Goal: Transaction & Acquisition: Purchase product/service

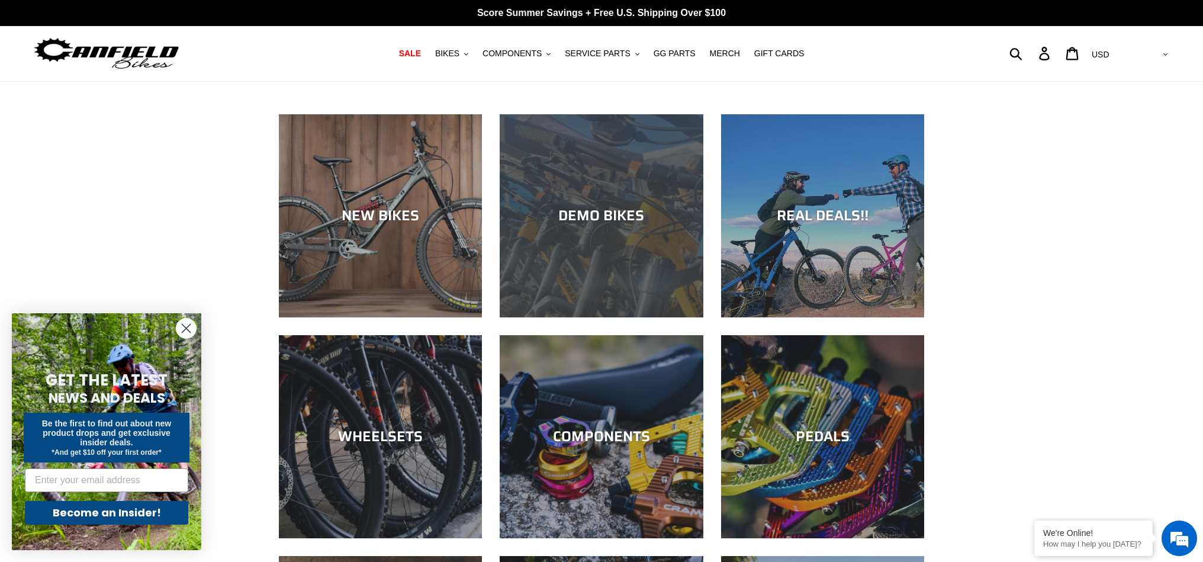
click at [582, 210] on div "DEMO BIKES" at bounding box center [601, 215] width 203 height 17
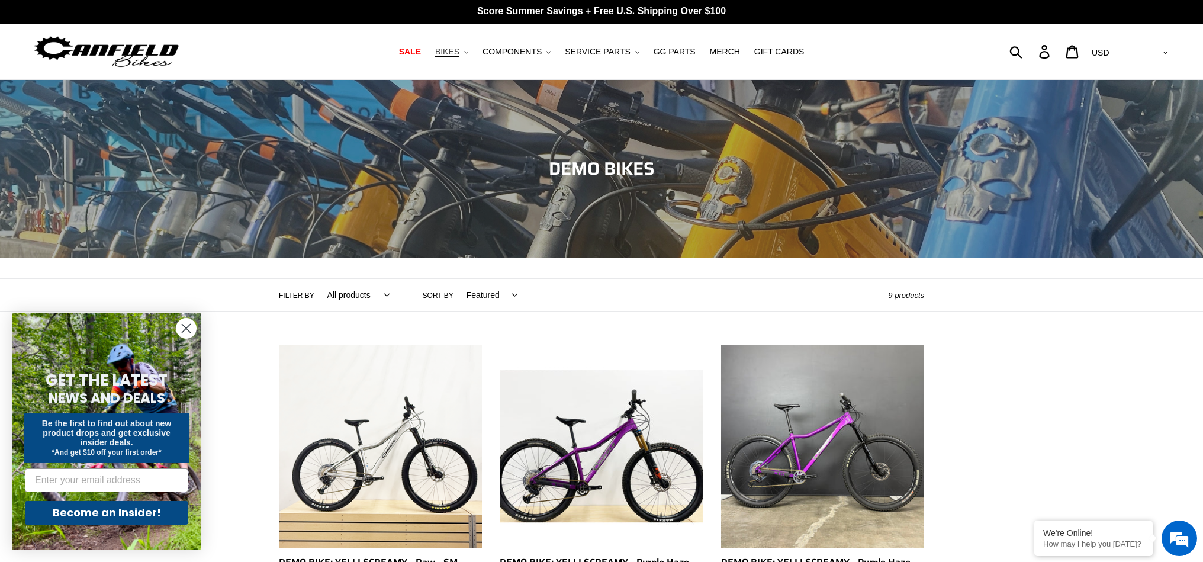
click at [454, 56] on button "BIKES .cls-1{fill:#231f20}" at bounding box center [451, 52] width 45 height 16
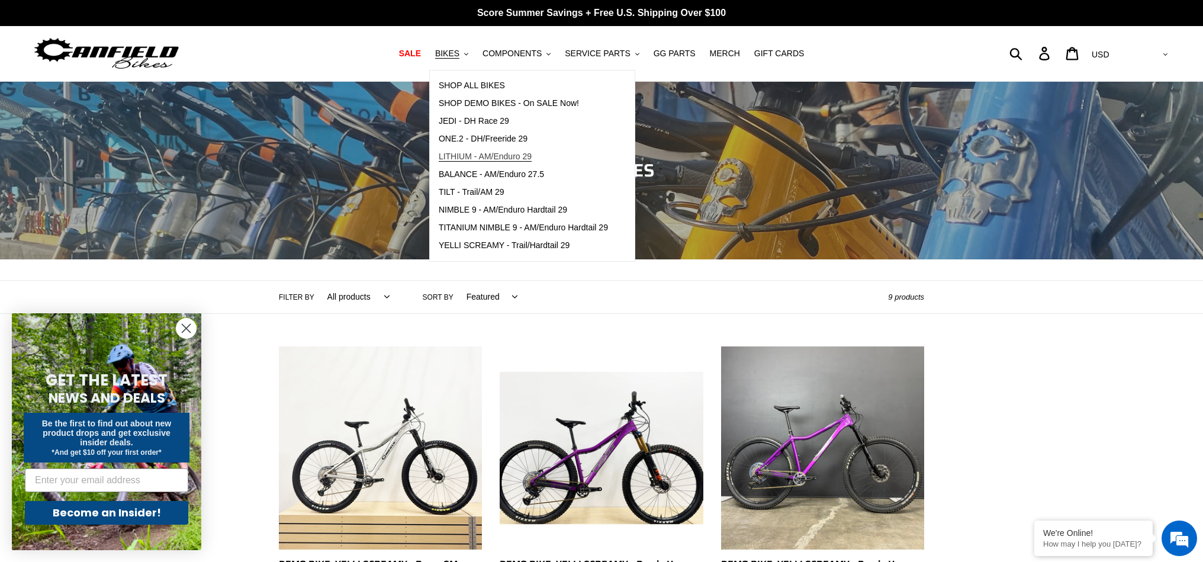
click at [488, 158] on span "LITHIUM - AM/Enduro 29" at bounding box center [485, 157] width 93 height 10
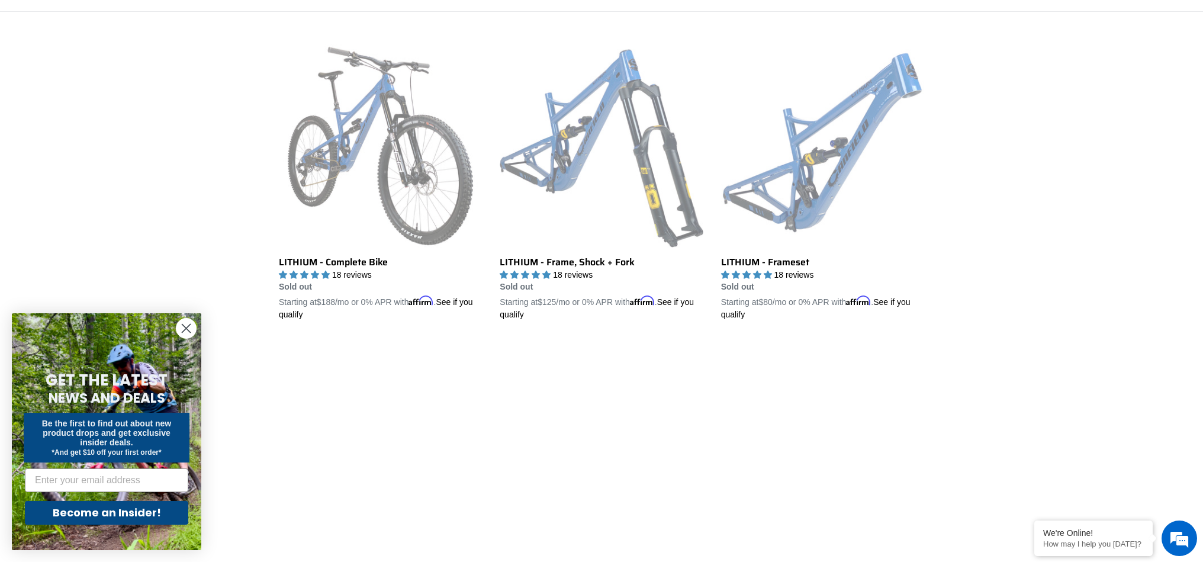
scroll to position [243, 0]
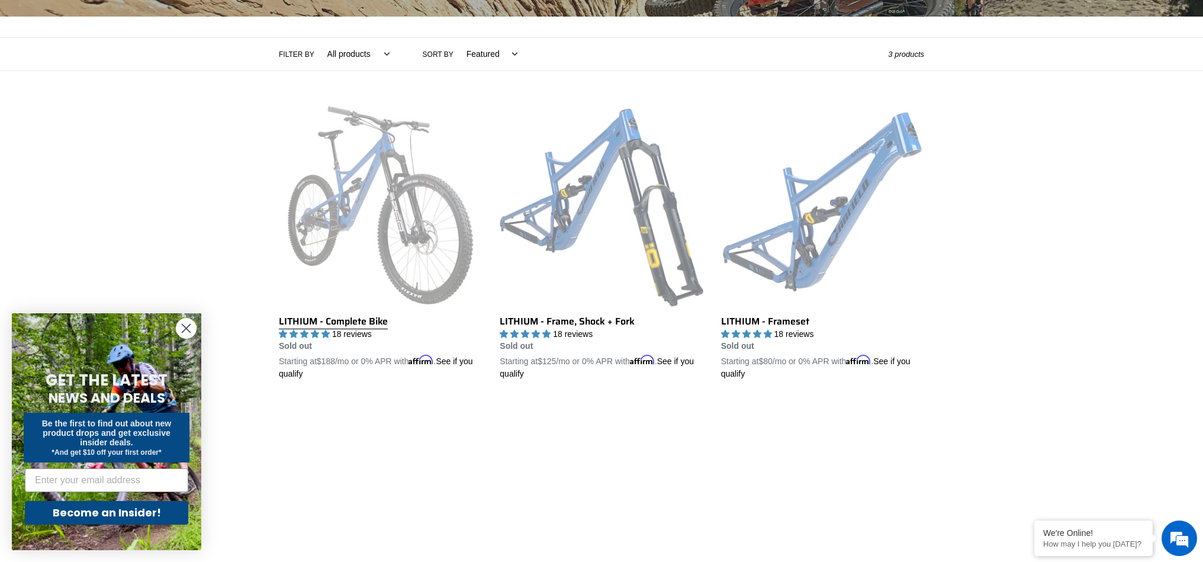
click at [328, 323] on link "LITHIUM - Complete Bike" at bounding box center [380, 242] width 203 height 277
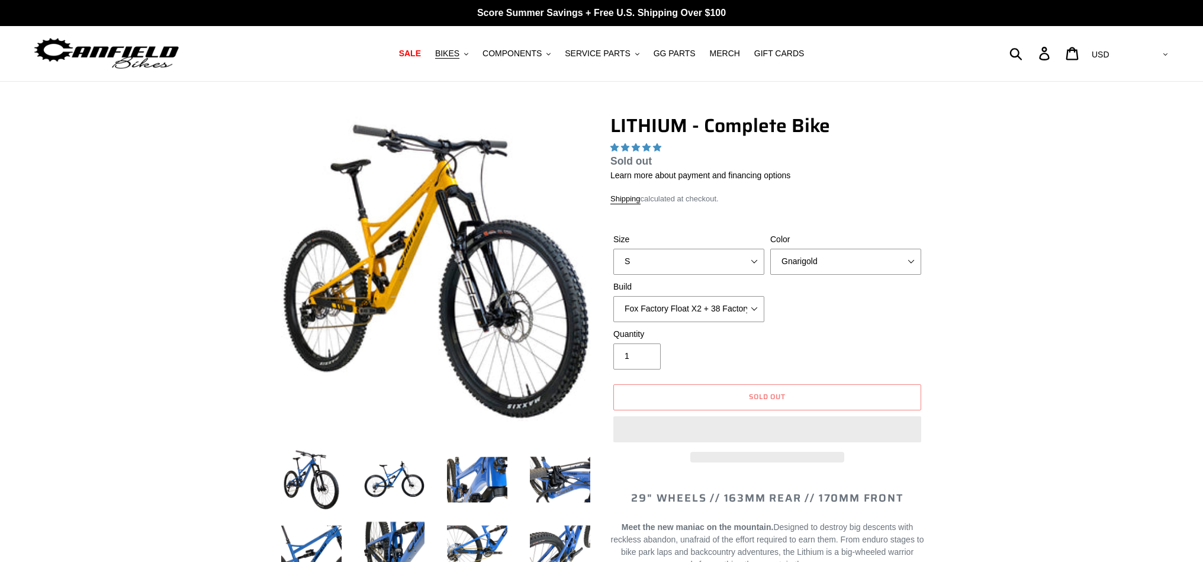
select select "highest-rating"
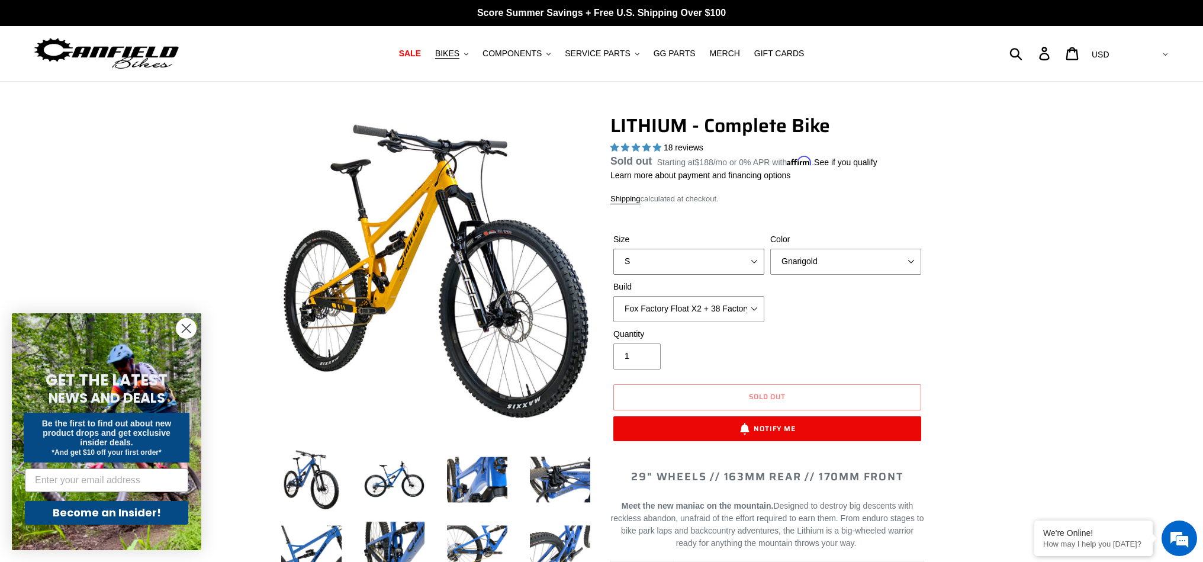
click at [757, 259] on select "S M L XL" at bounding box center [688, 262] width 151 height 26
click at [613, 263] on select "S M L XL" at bounding box center [688, 262] width 151 height 26
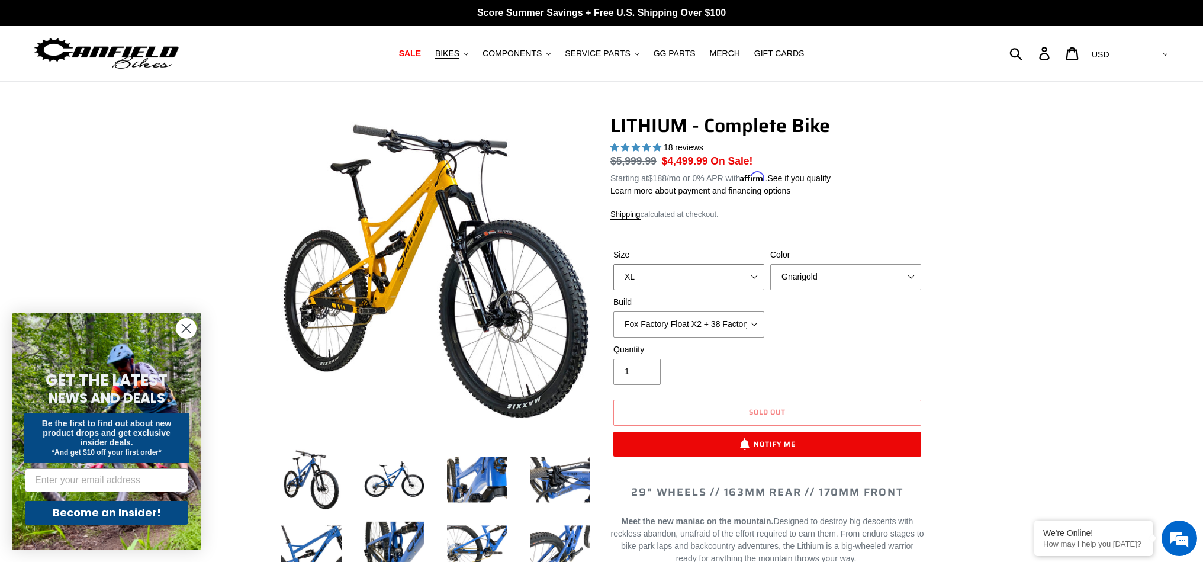
click at [751, 274] on select "S M L XL" at bounding box center [688, 277] width 151 height 26
select select "L"
click at [613, 264] on select "S M L XL" at bounding box center [688, 277] width 151 height 26
click at [911, 270] on select "Gnarigold Blue Velvet Stealth Black" at bounding box center [845, 277] width 151 height 26
click at [770, 264] on select "Gnarigold Blue Velvet Stealth Black" at bounding box center [845, 277] width 151 height 26
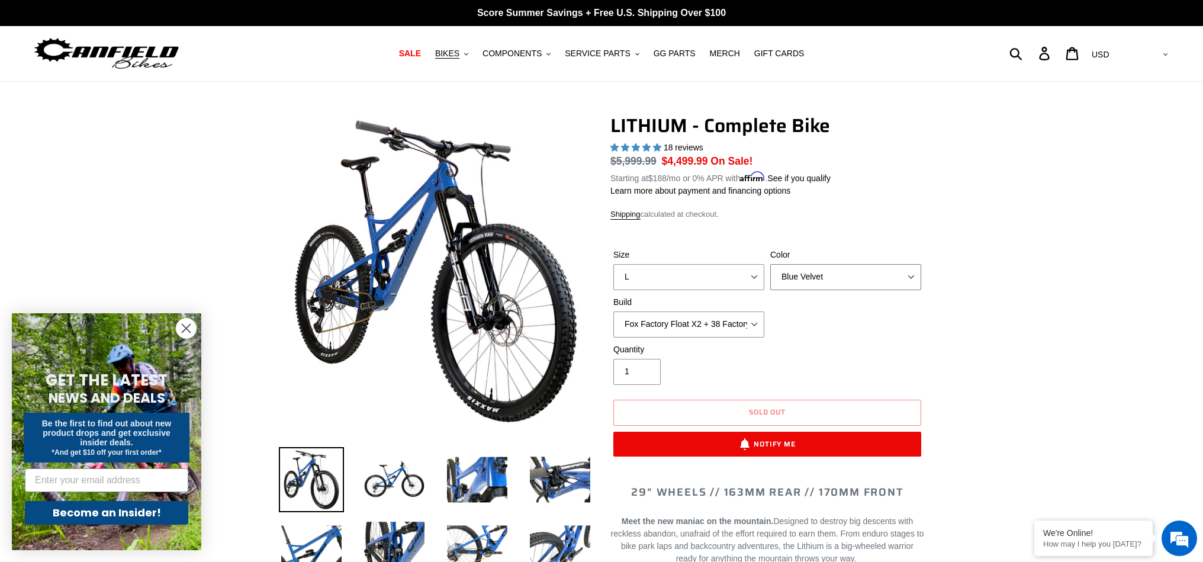
click at [879, 277] on select "Gnarigold Blue Velvet Stealth Black" at bounding box center [845, 277] width 151 height 26
select select "Stealth Black"
click at [770, 264] on select "Gnarigold Blue Velvet Stealth Black" at bounding box center [845, 277] width 151 height 26
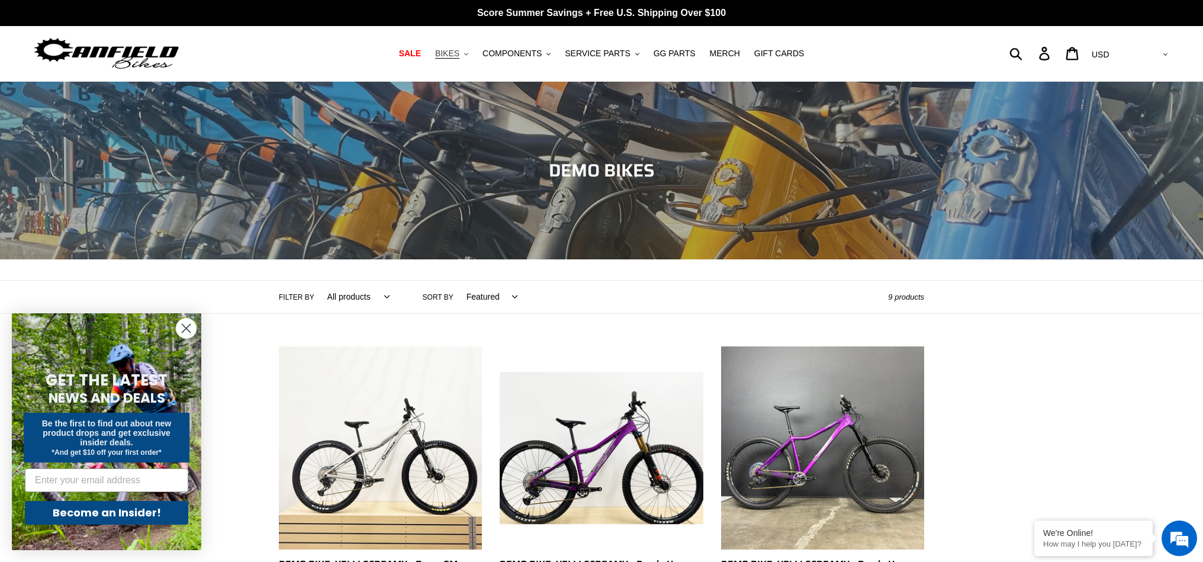
click at [450, 52] on span "BIKES" at bounding box center [447, 54] width 24 height 10
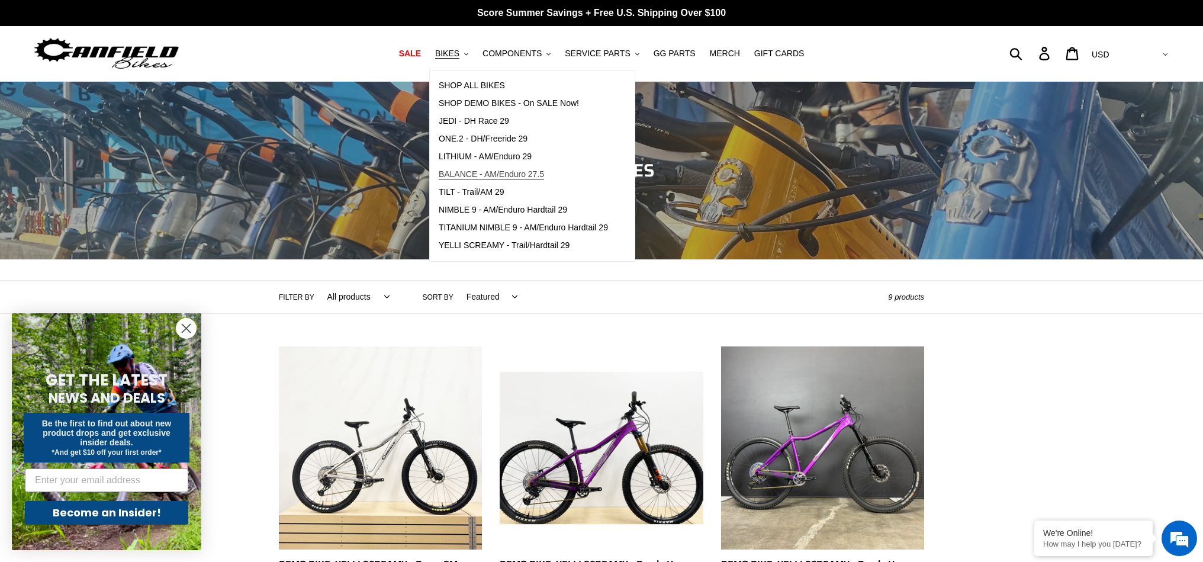
click at [485, 173] on span "BALANCE - AM/Enduro 27.5" at bounding box center [491, 174] width 105 height 10
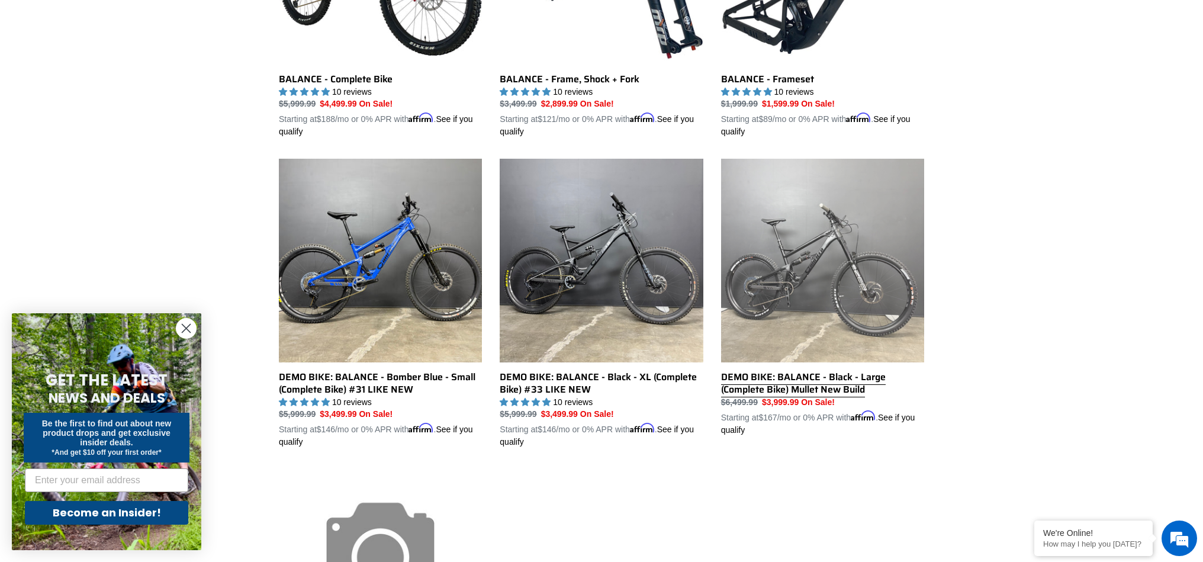
click at [823, 381] on link "DEMO BIKE: BALANCE - Black - Large (Complete Bike) Mullet New Build" at bounding box center [822, 297] width 203 height 277
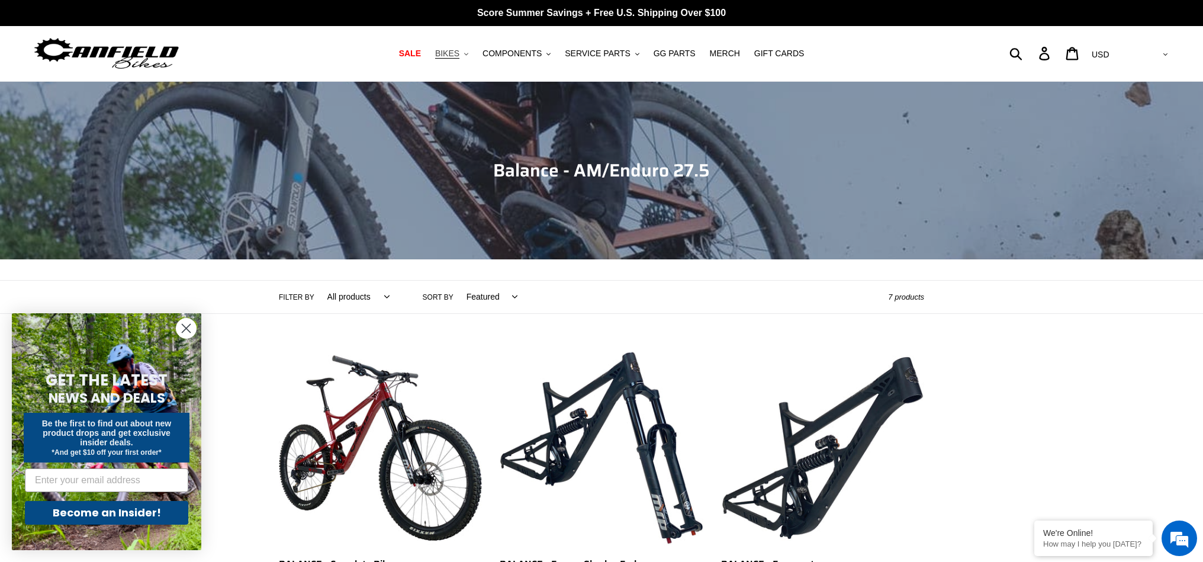
click at [450, 56] on span "BIKES" at bounding box center [447, 54] width 24 height 10
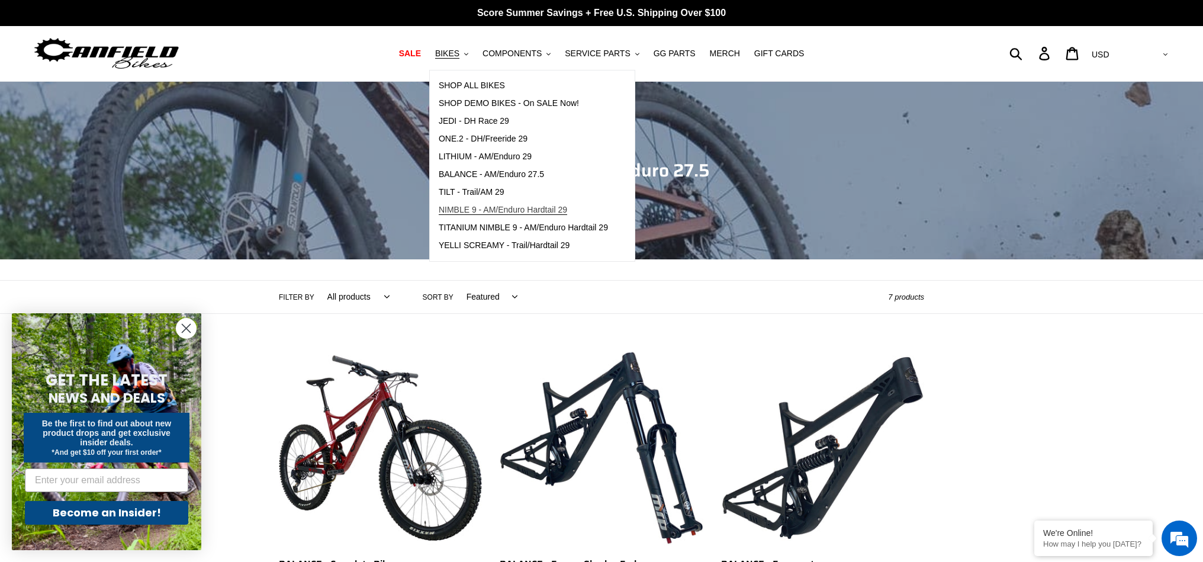
click at [461, 208] on span "NIMBLE 9 - AM/Enduro Hardtail 29" at bounding box center [503, 210] width 128 height 10
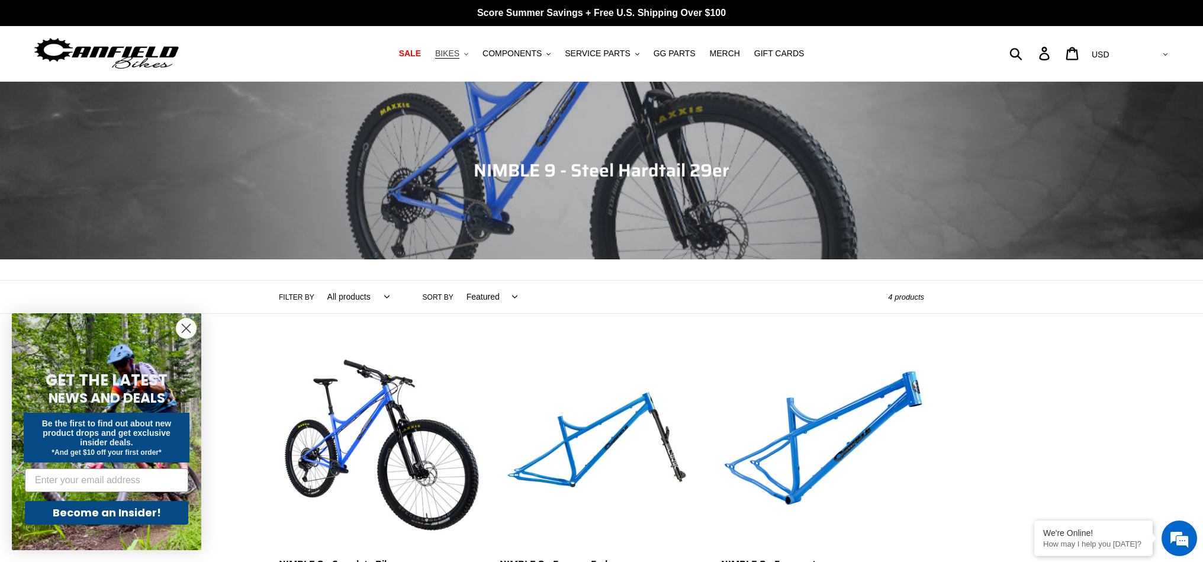
click at [451, 55] on span "BIKES" at bounding box center [447, 54] width 24 height 10
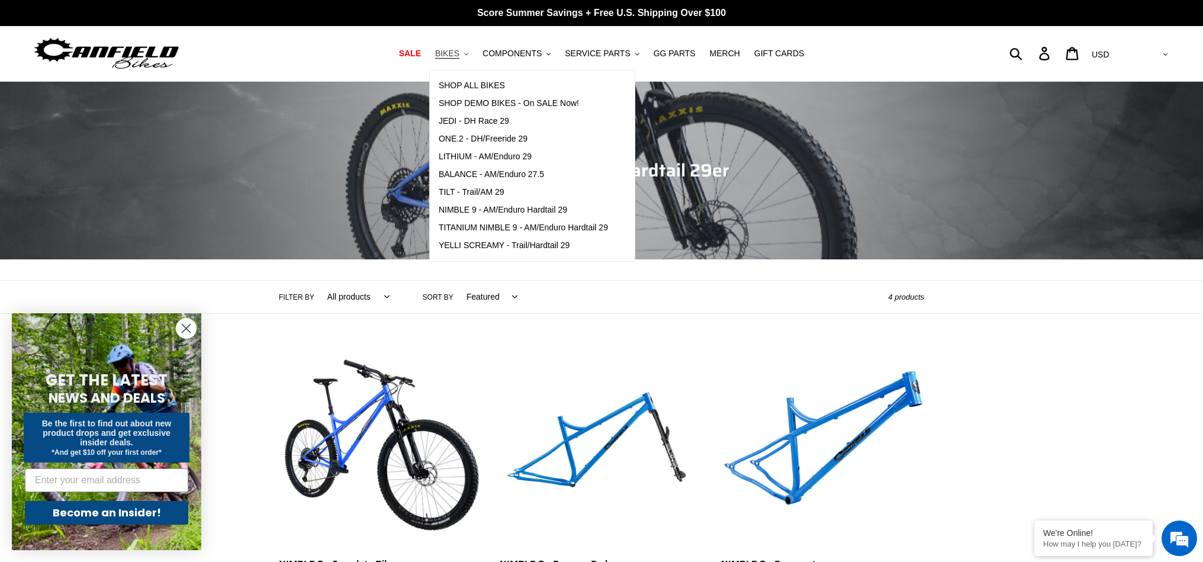
scroll to position [2, 0]
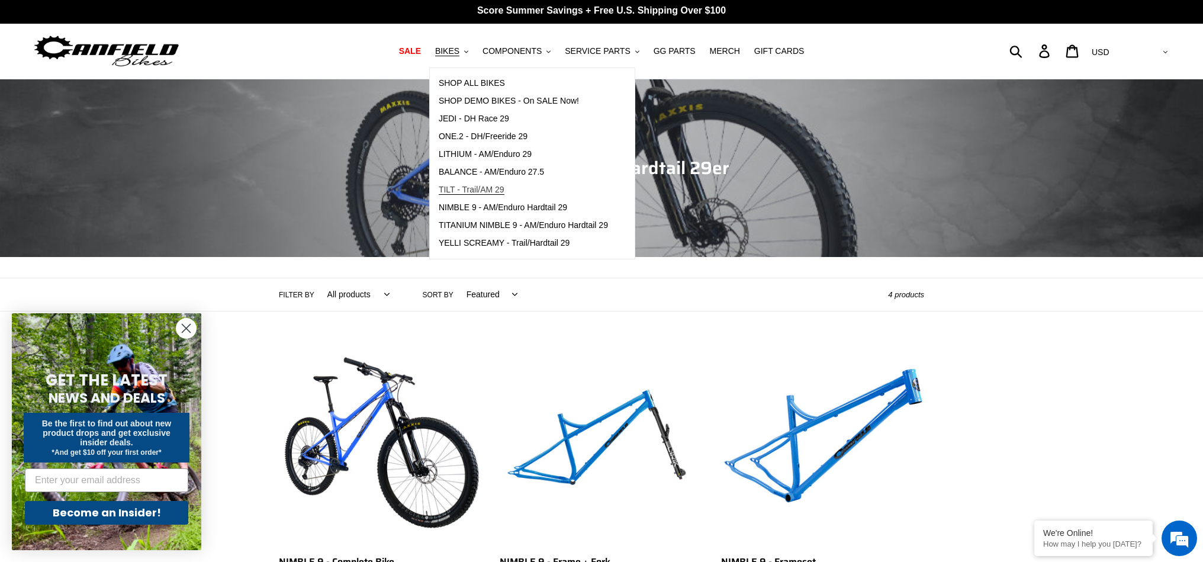
click at [483, 191] on span "TILT - Trail/AM 29" at bounding box center [472, 190] width 66 height 10
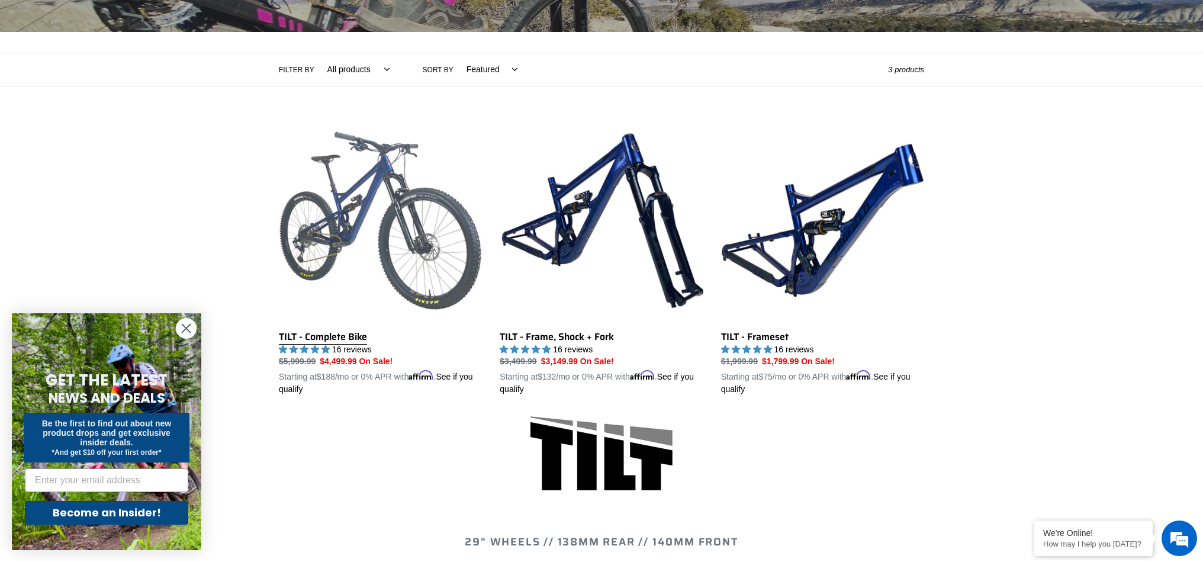
scroll to position [246, 0]
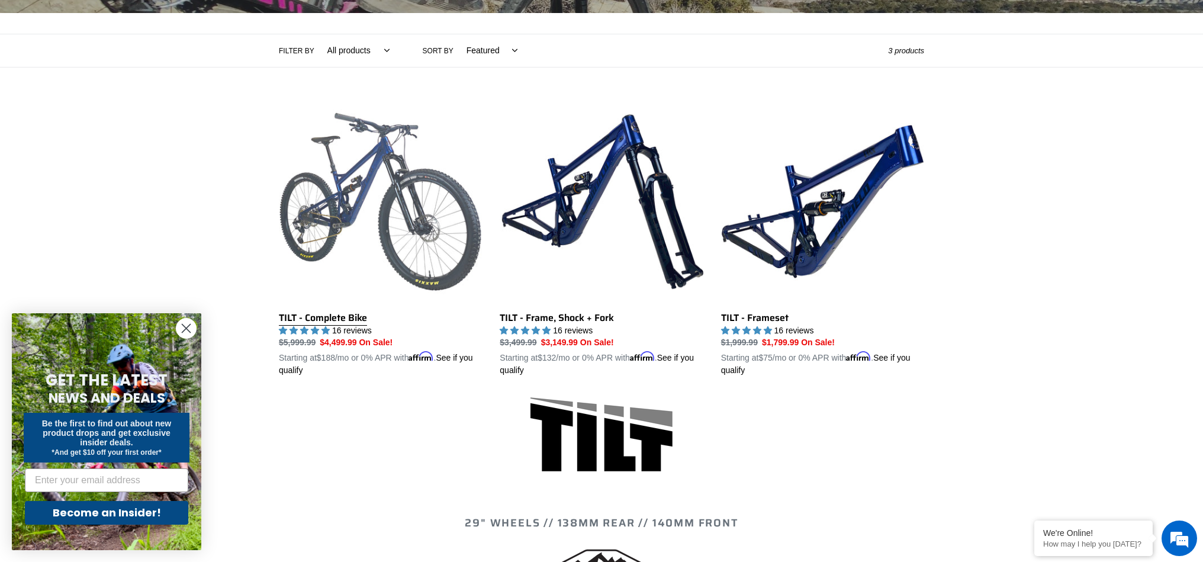
click at [323, 320] on link "TILT - Complete Bike" at bounding box center [380, 238] width 203 height 277
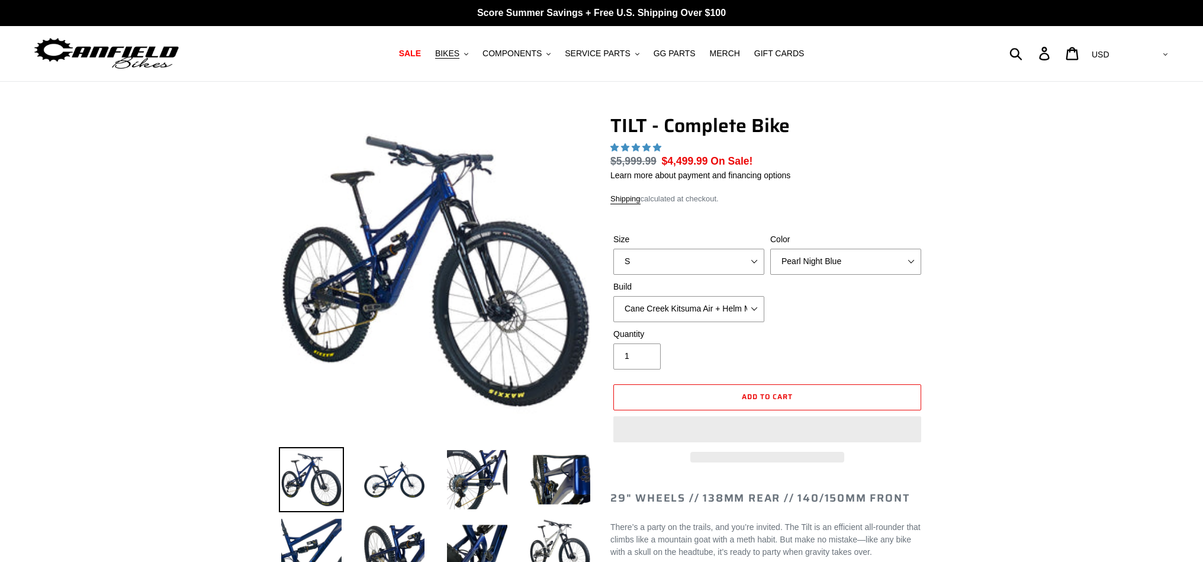
select select "highest-rating"
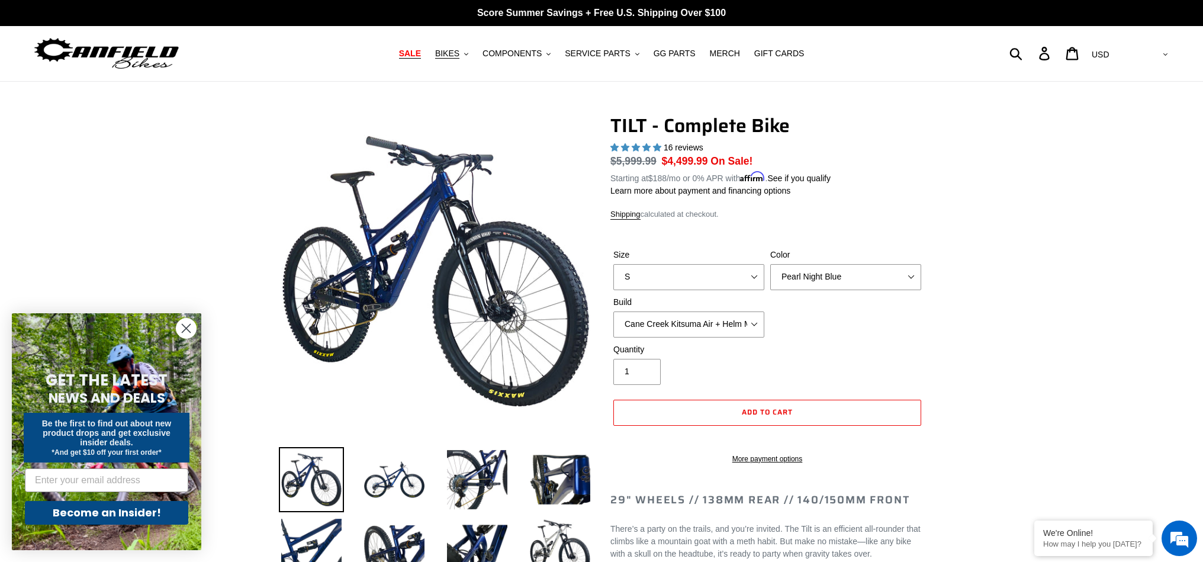
click at [413, 53] on span "SALE" at bounding box center [410, 54] width 22 height 10
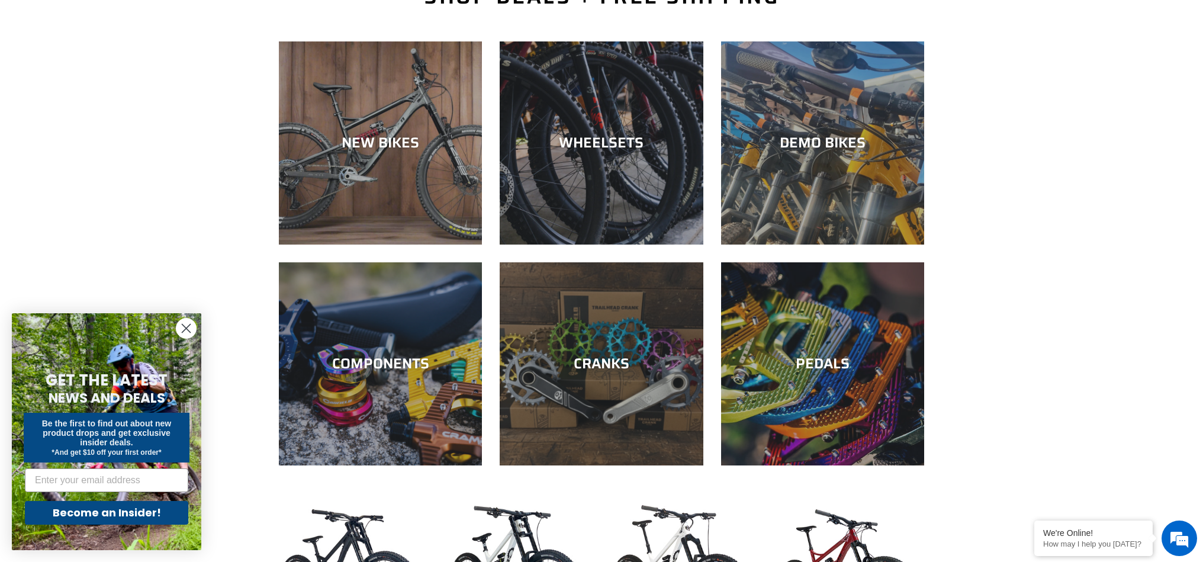
scroll to position [314, 0]
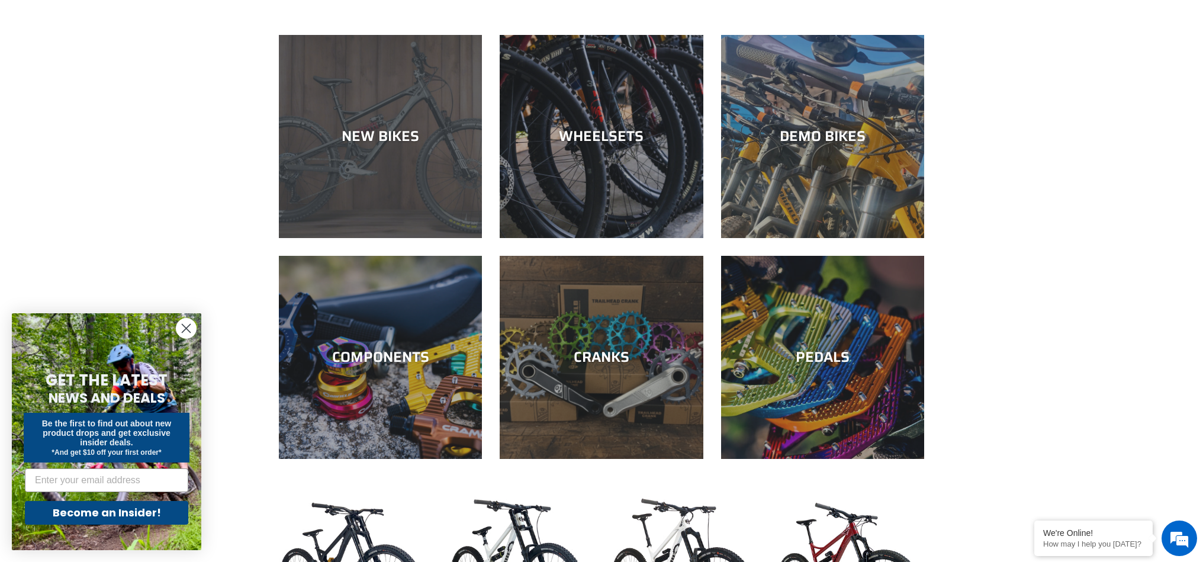
click at [413, 238] on div "NEW BIKES" at bounding box center [380, 238] width 203 height 0
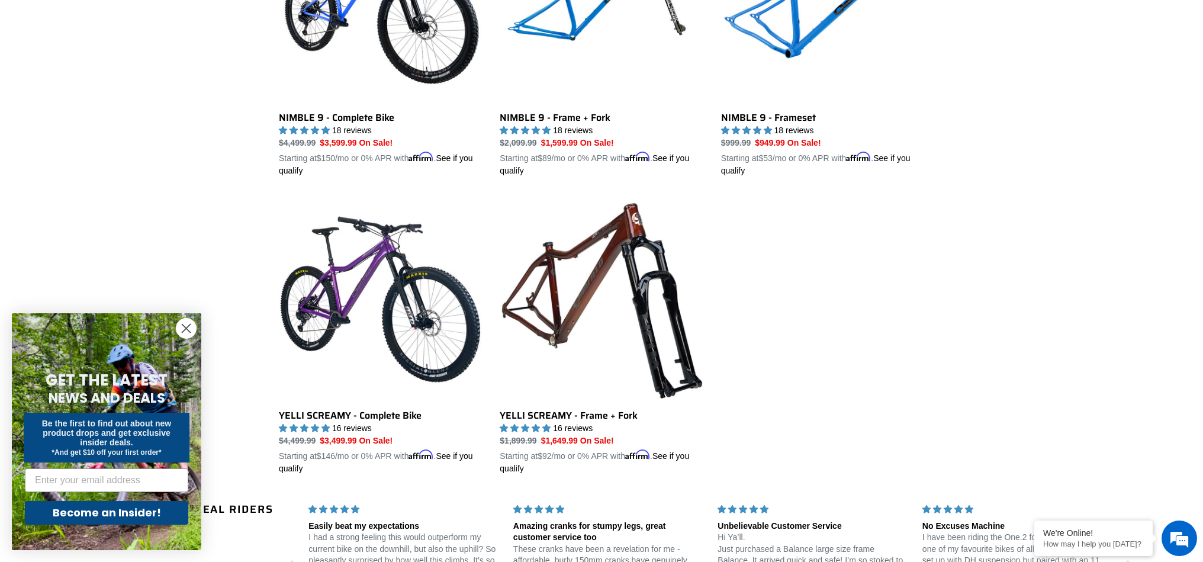
scroll to position [1457, 0]
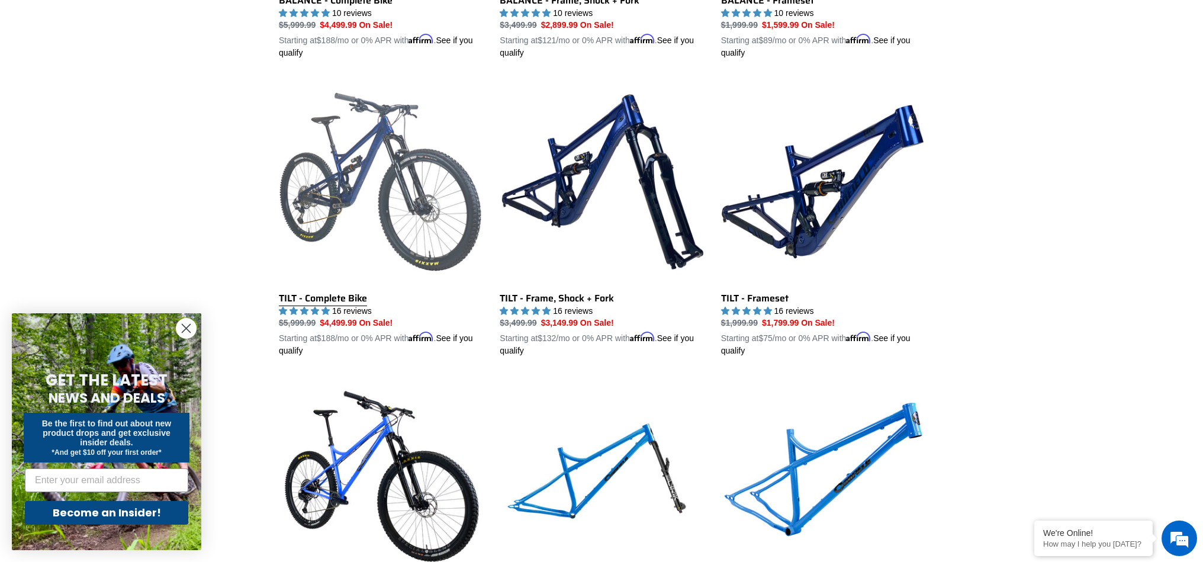
click at [339, 296] on link "TILT - Complete Bike" at bounding box center [380, 218] width 203 height 277
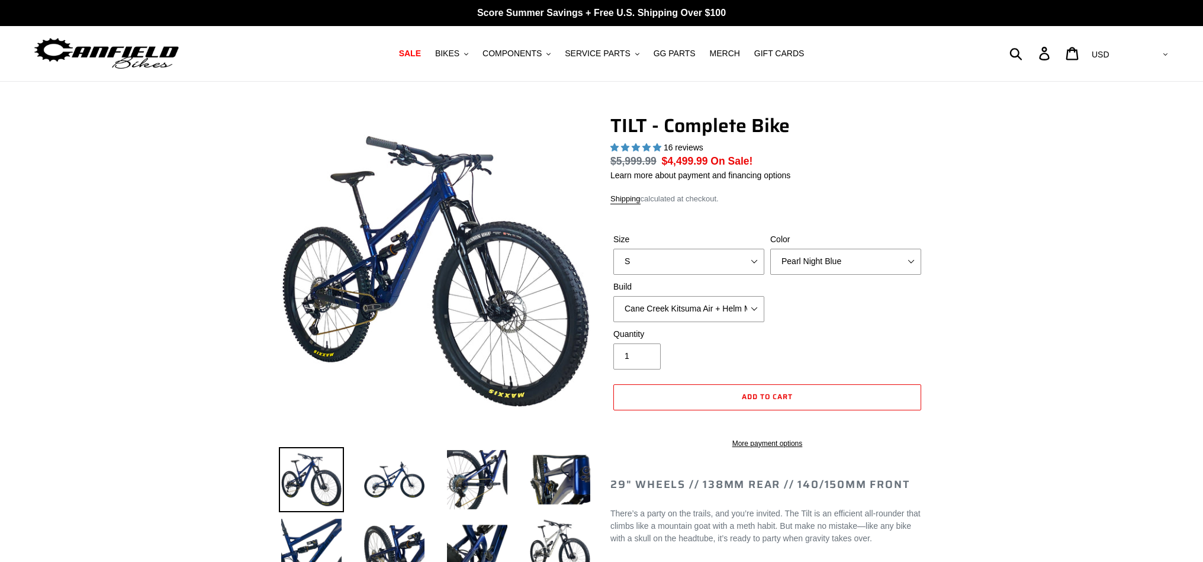
select select "highest-rating"
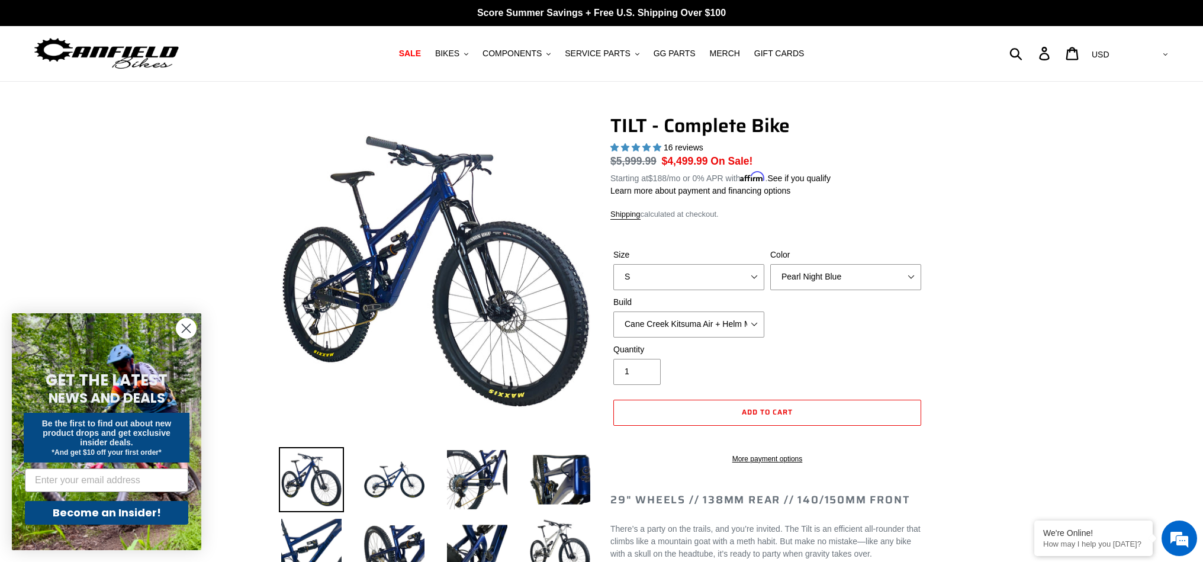
click at [683, 254] on label "Size" at bounding box center [688, 255] width 151 height 12
click at [683, 264] on select "S M L" at bounding box center [688, 277] width 151 height 26
click at [677, 269] on select "S M L" at bounding box center [688, 277] width 151 height 26
select select "L"
click at [613, 264] on select "S M L" at bounding box center [688, 277] width 151 height 26
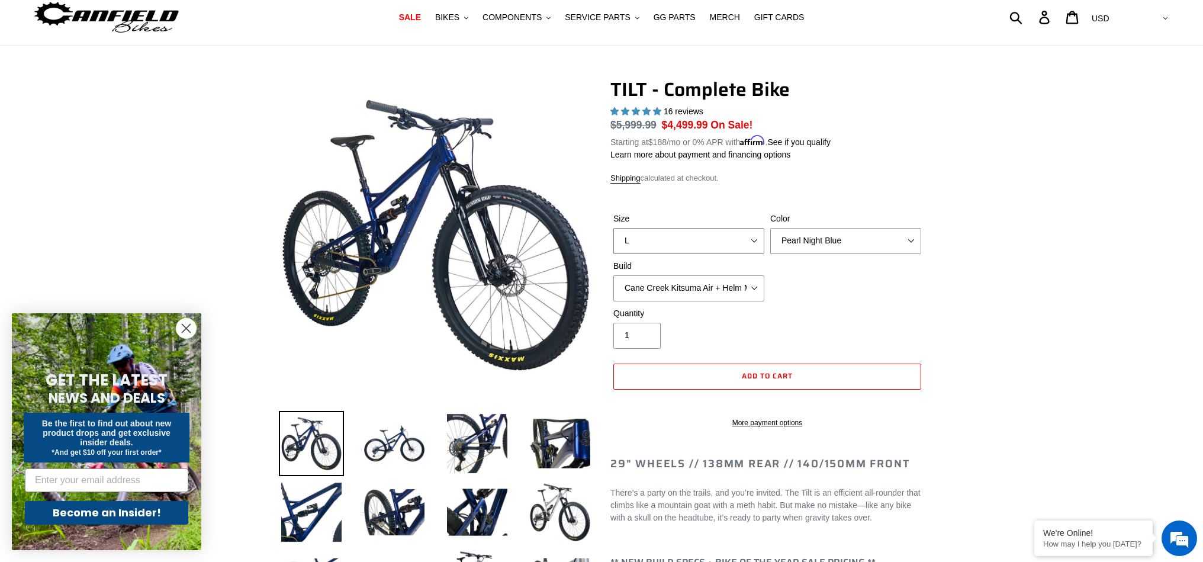
scroll to position [36, 0]
click at [751, 288] on select "Cane Creek Kitsuma Air + Helm MKII 140 + SRAM GX Cane Creek Kitsuma Air + Helm …" at bounding box center [688, 289] width 151 height 26
click at [613, 276] on select "Cane Creek Kitsuma Air + Helm MKII 140 + SRAM GX Cane Creek Kitsuma Air + Helm …" at bounding box center [688, 289] width 151 height 26
click at [755, 285] on select "Cane Creek Kitsuma Air + Helm MKII 140 + SRAM GX Cane Creek Kitsuma Air + Helm …" at bounding box center [688, 289] width 151 height 26
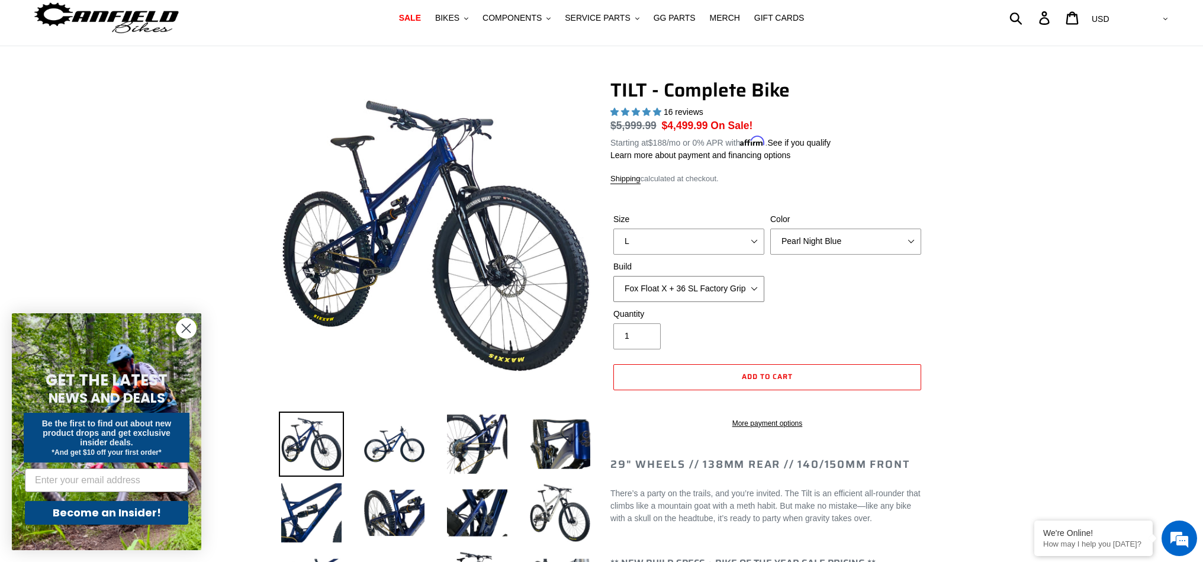
select select "Cane Creek Kitsuma Air + Helm MKII 140 + SRAM GX"
click at [613, 276] on select "Cane Creek Kitsuma Air + Helm MKII 140 + SRAM GX Cane Creek Kitsuma Air + Helm …" at bounding box center [688, 289] width 151 height 26
click at [810, 240] on select "Pearl Night Blue Stealth Silver Raw" at bounding box center [845, 242] width 151 height 26
click at [770, 229] on select "Pearl Night Blue Stealth Silver Raw" at bounding box center [845, 242] width 151 height 26
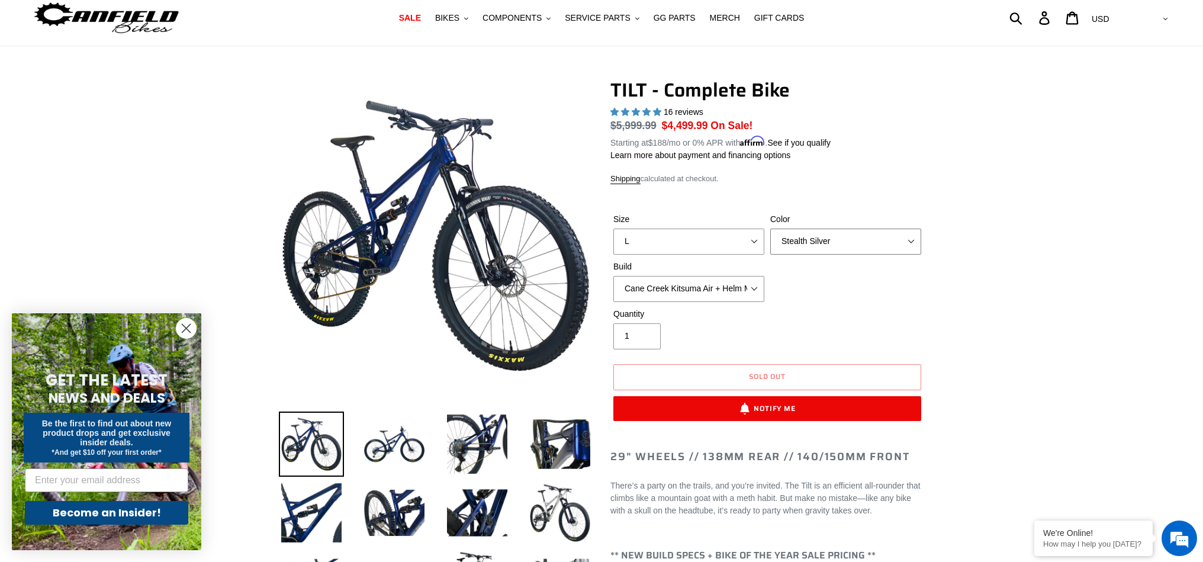
click at [816, 235] on select "Pearl Night Blue Stealth Silver Raw" at bounding box center [845, 242] width 151 height 26
select select "Raw"
click at [770, 229] on select "Pearl Night Blue Stealth Silver Raw" at bounding box center [845, 242] width 151 height 26
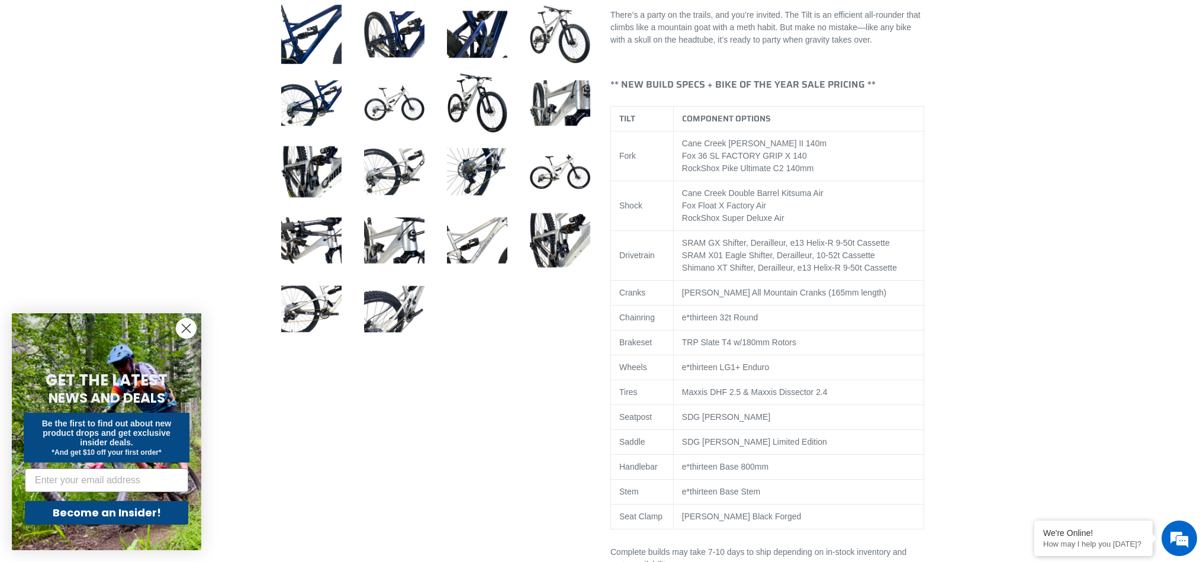
scroll to position [535, 0]
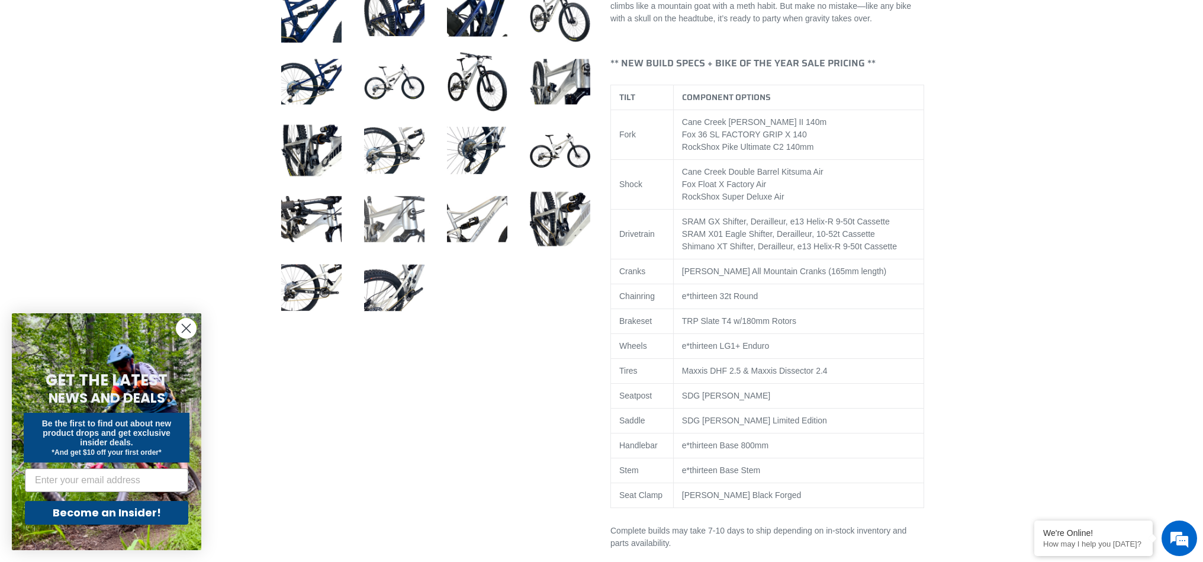
click at [401, 214] on img at bounding box center [394, 218] width 65 height 65
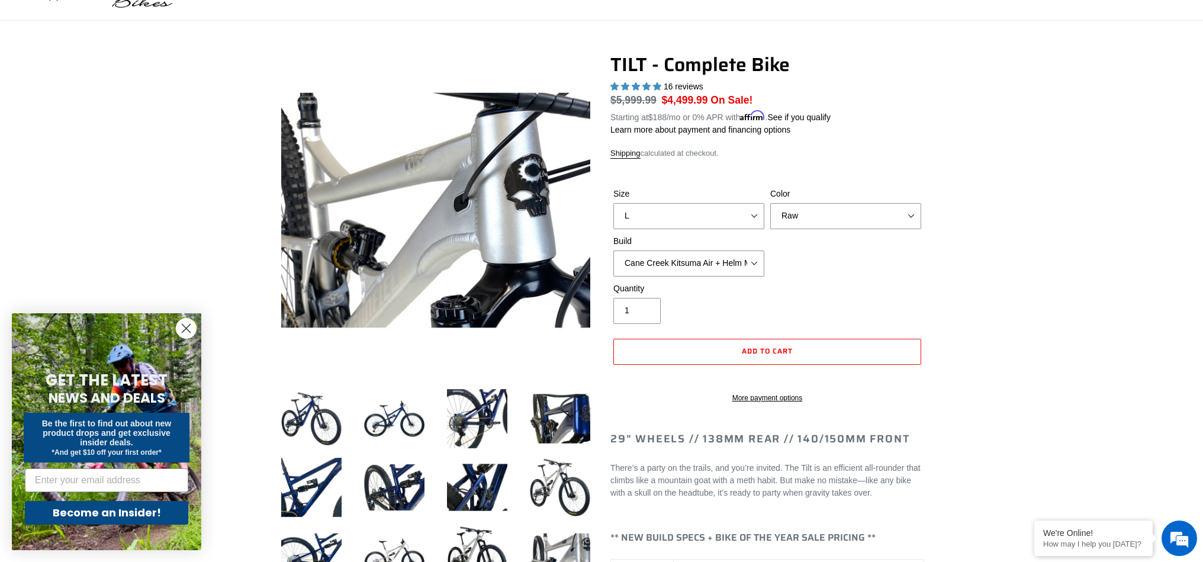
scroll to position [75, 0]
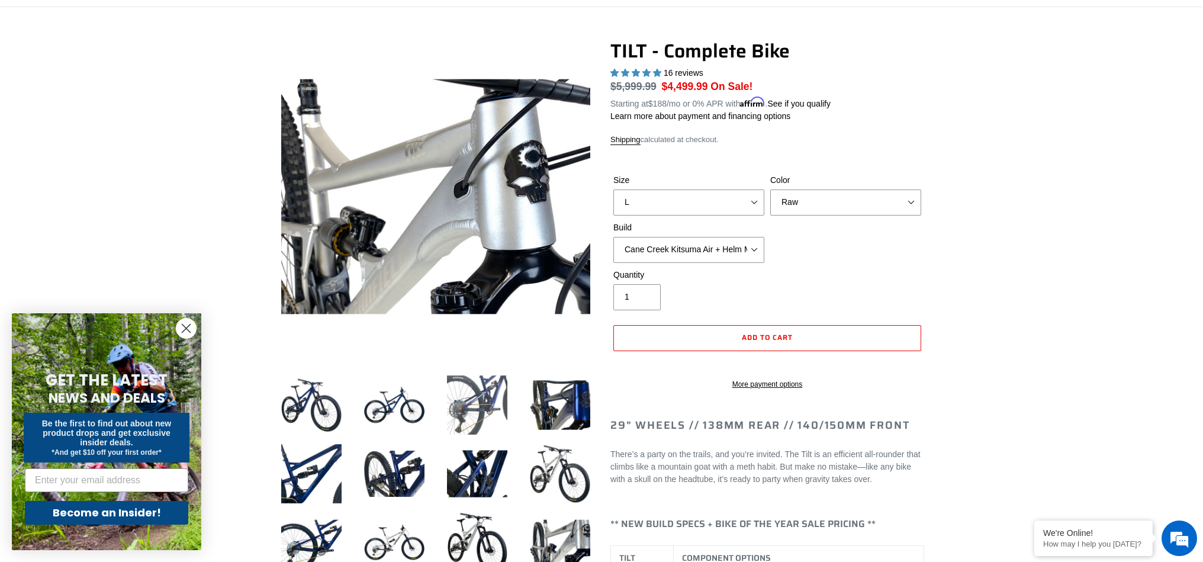
click at [477, 417] on img at bounding box center [477, 404] width 65 height 65
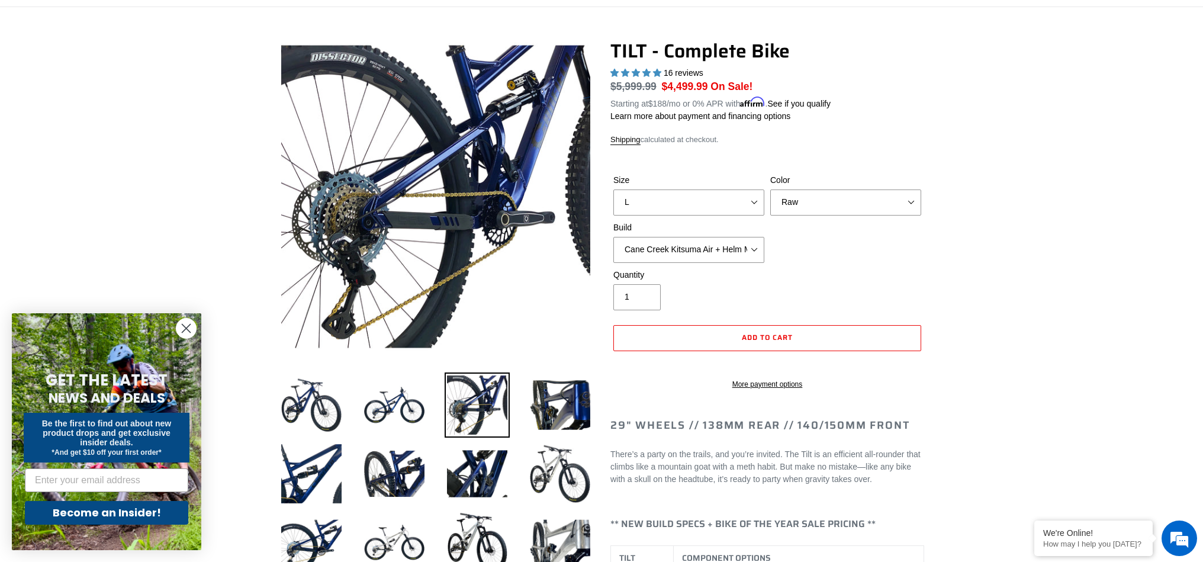
click at [526, 411] on li at bounding box center [551, 408] width 83 height 69
click at [549, 410] on img at bounding box center [559, 404] width 65 height 65
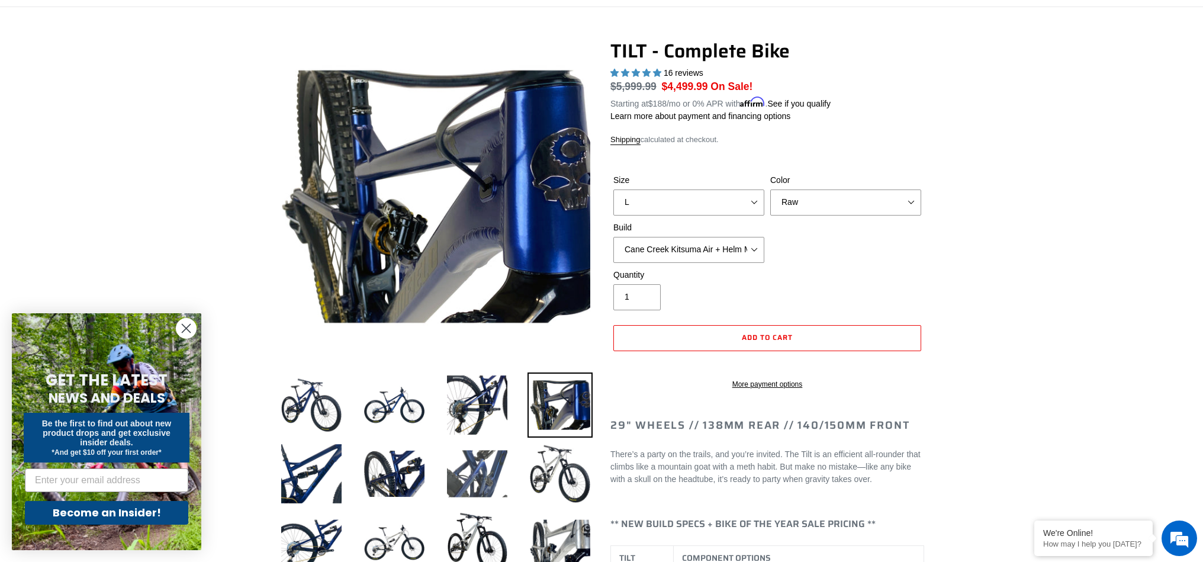
scroll to position [76, 0]
click at [448, 483] on img at bounding box center [477, 472] width 65 height 65
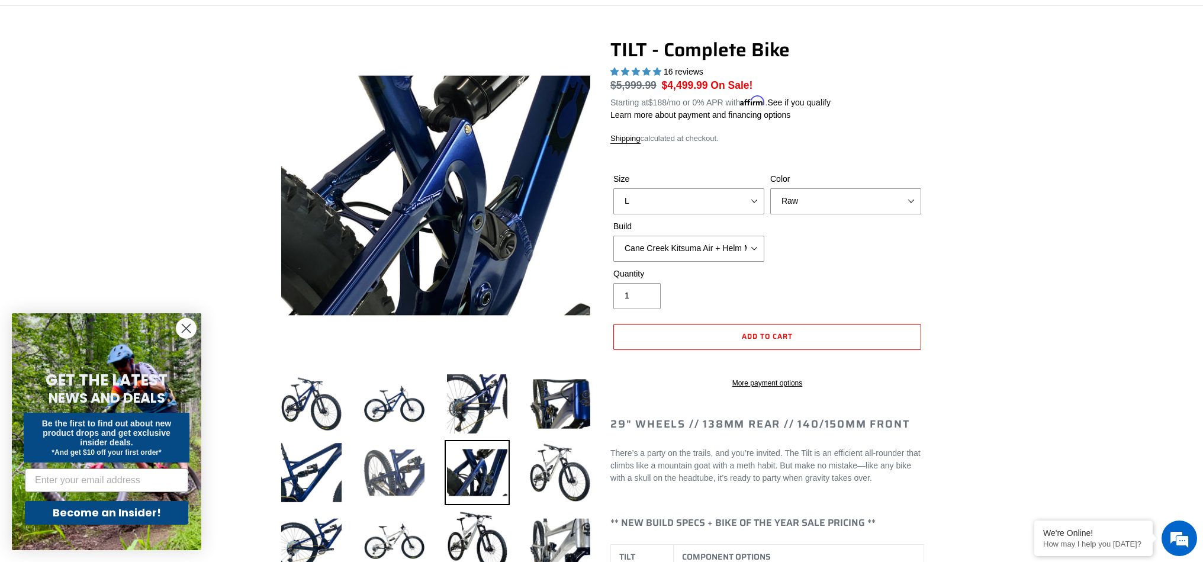
drag, startPoint x: 403, startPoint y: 475, endPoint x: 392, endPoint y: 473, distance: 10.9
click at [403, 475] on img at bounding box center [394, 472] width 65 height 65
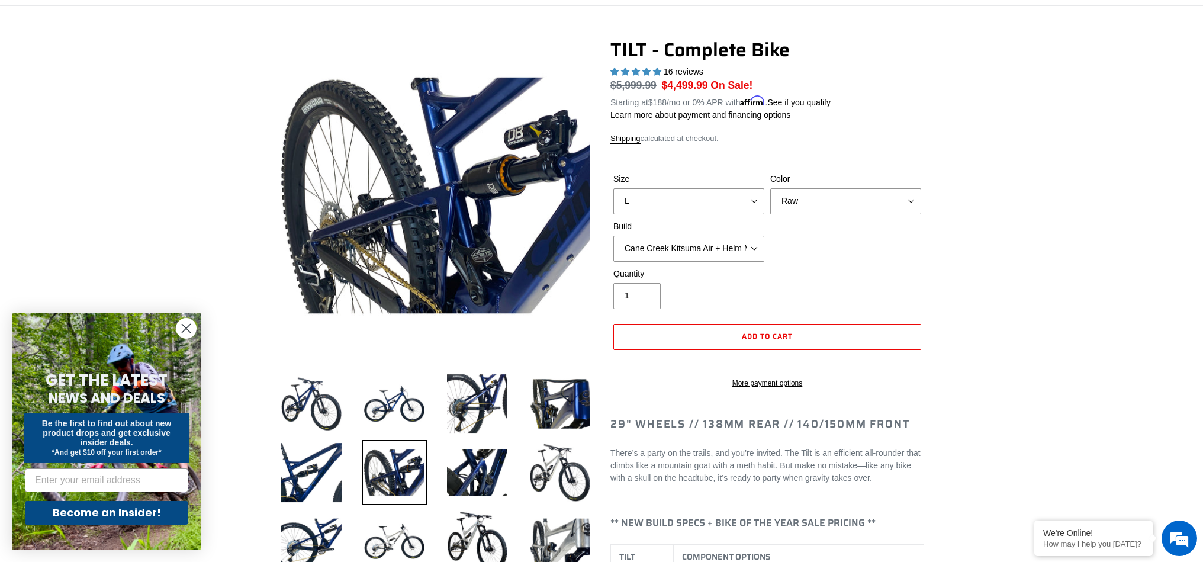
click at [362, 468] on img at bounding box center [394, 472] width 65 height 65
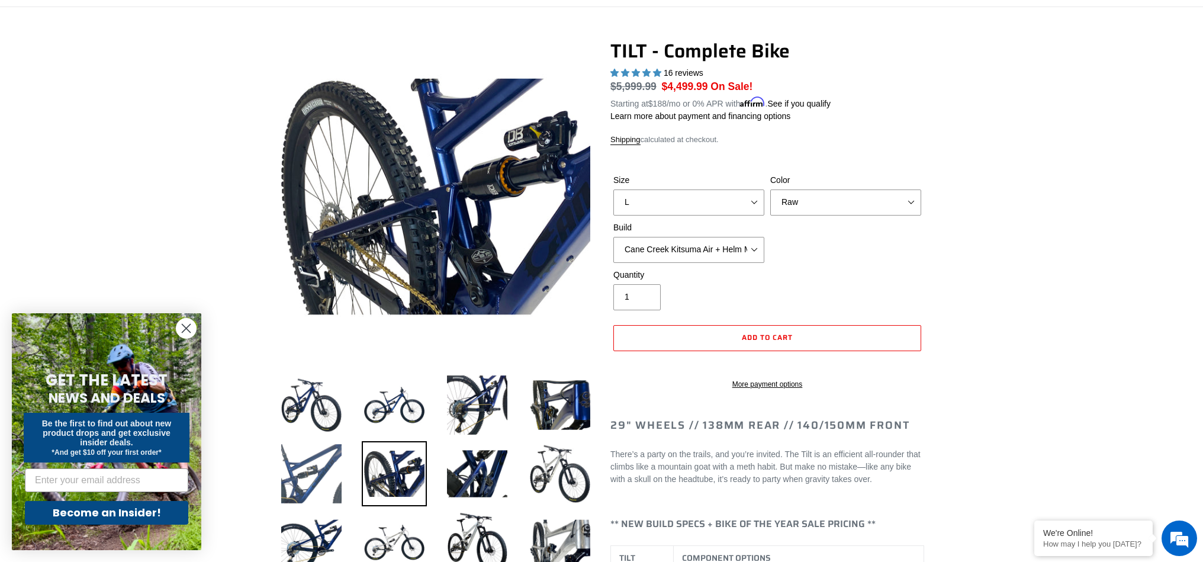
click at [307, 452] on img at bounding box center [311, 473] width 65 height 65
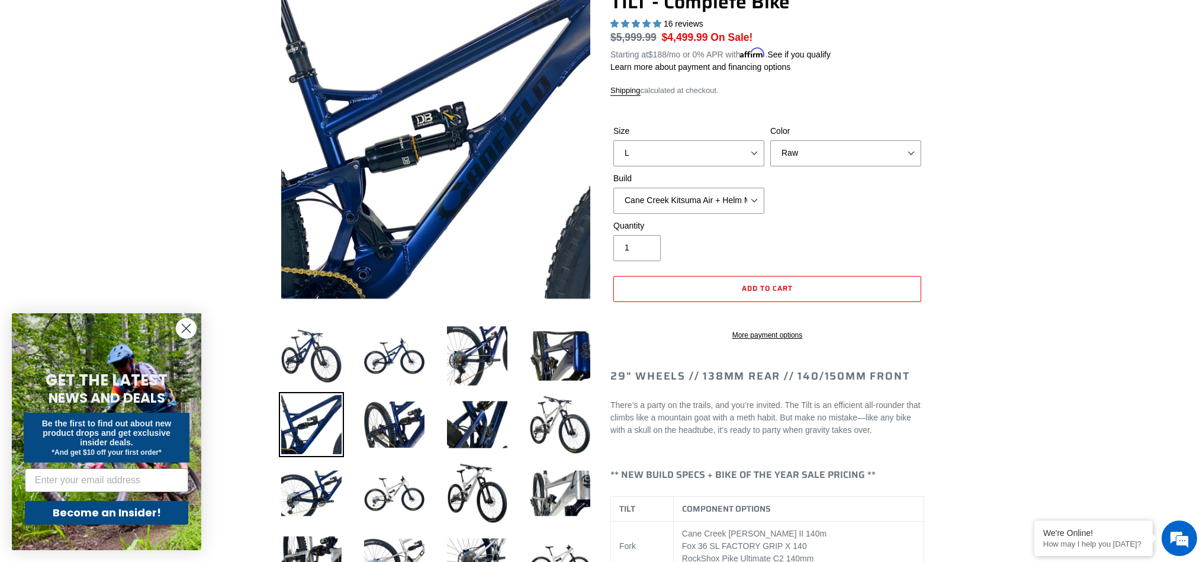
scroll to position [0, 0]
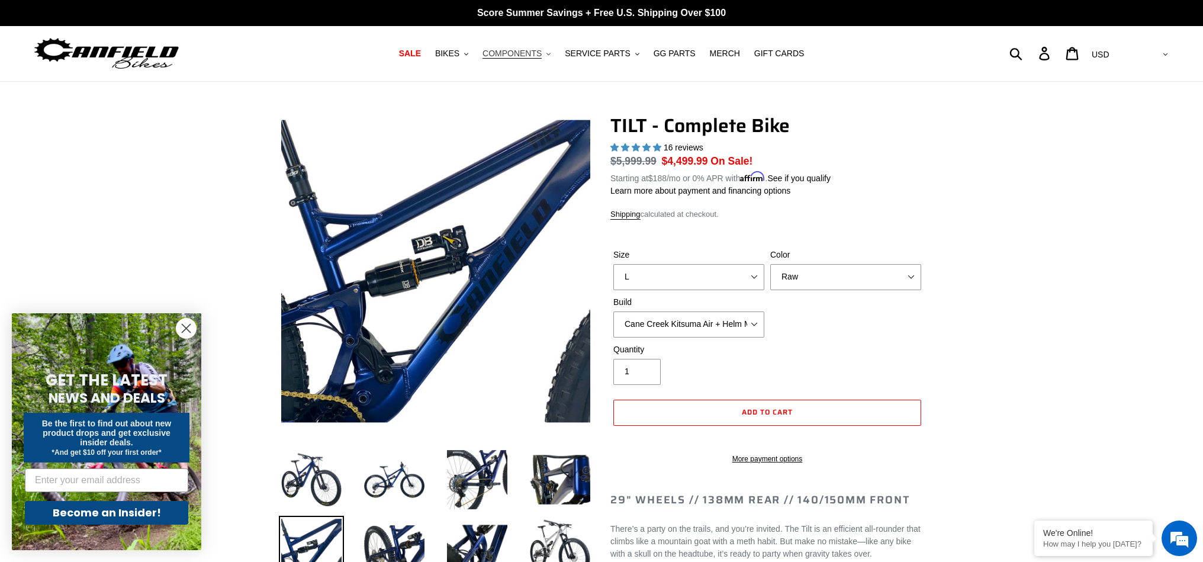
click at [542, 52] on span "COMPONENTS" at bounding box center [511, 54] width 59 height 10
click at [464, 52] on button "BIKES .cls-1{fill:#231f20}" at bounding box center [451, 54] width 45 height 16
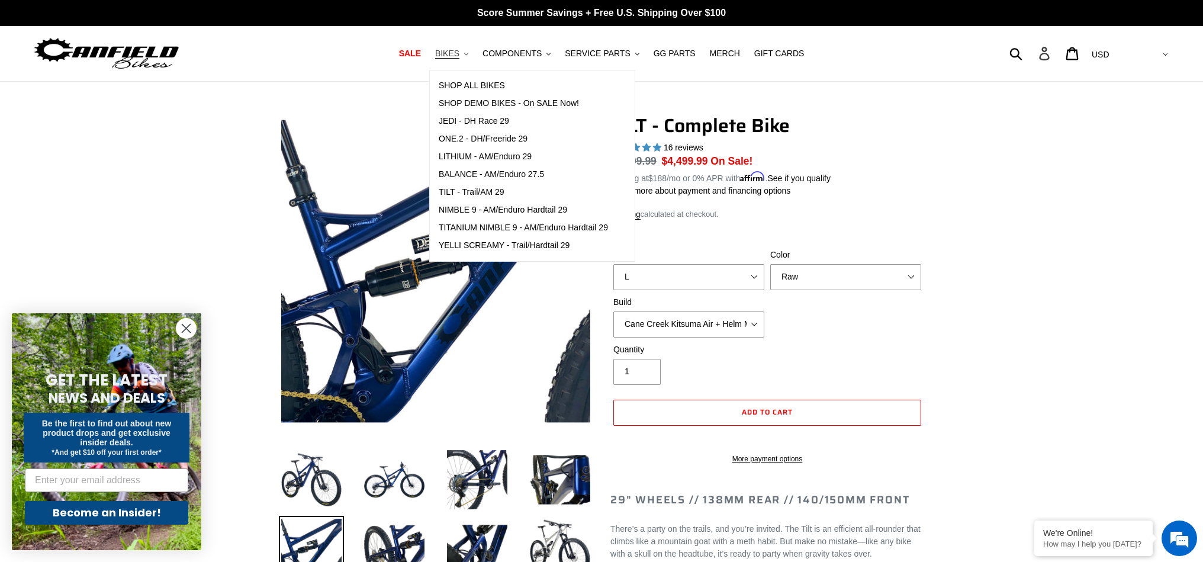
scroll to position [2, 0]
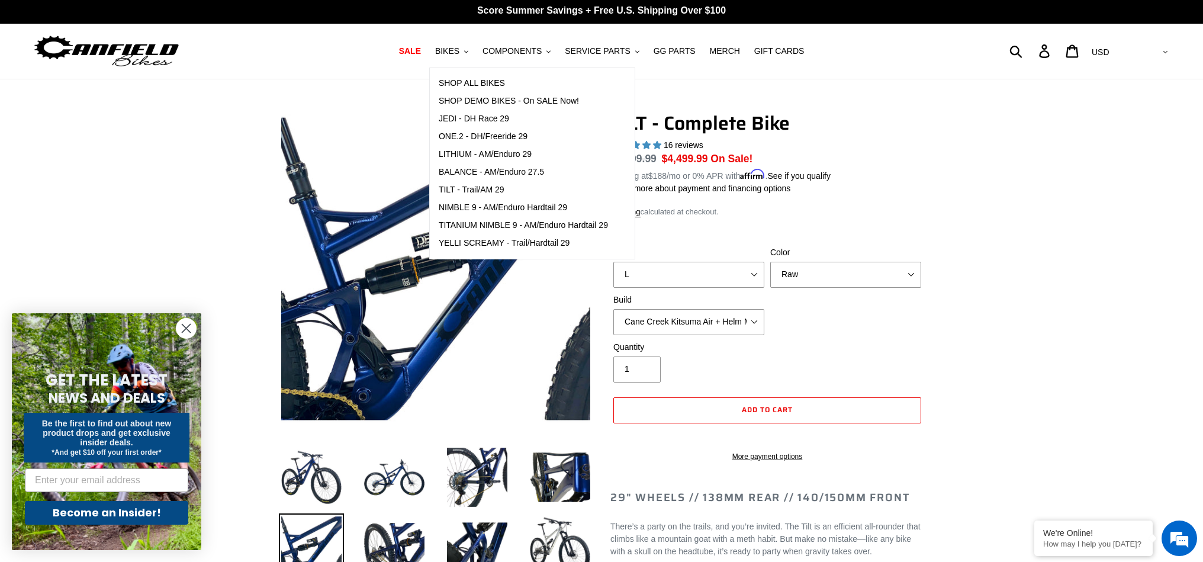
click at [880, 140] on div "16 reviews" at bounding box center [767, 145] width 314 height 12
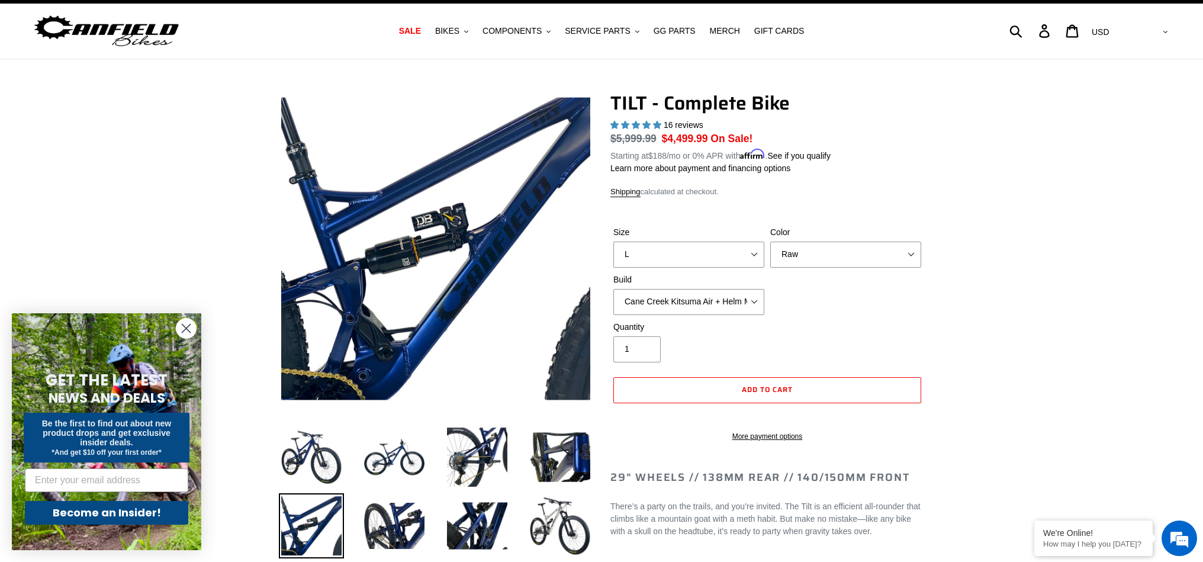
scroll to position [0, 0]
